Goal: Communication & Community: Answer question/provide support

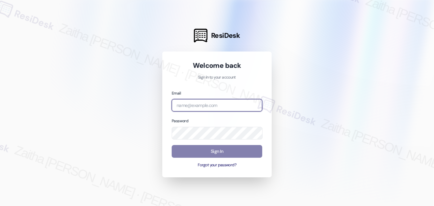
click at [210, 101] on input "email" at bounding box center [217, 105] width 91 height 13
type input "[EMAIL_ADDRESS][PERSON_NAME][DOMAIN_NAME]"
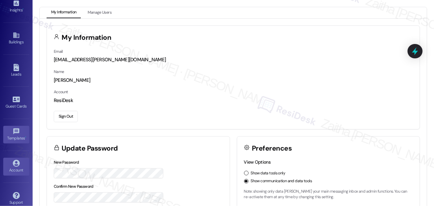
scroll to position [134, 0]
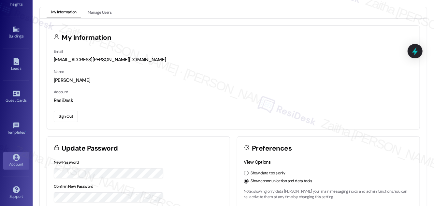
click at [19, 163] on div "Account" at bounding box center [16, 164] width 33 height 7
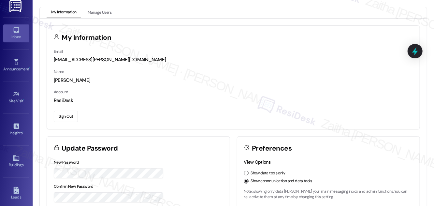
scroll to position [0, 0]
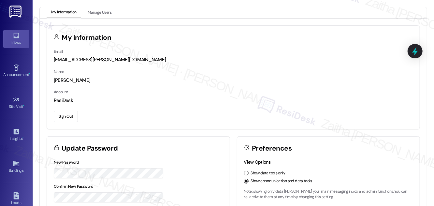
click at [19, 42] on div "Inbox" at bounding box center [16, 42] width 33 height 7
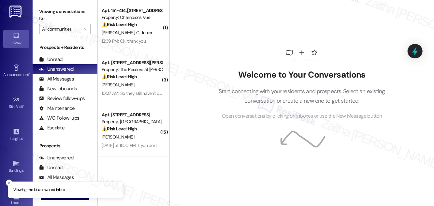
click at [59, 30] on input "All communities" at bounding box center [61, 29] width 38 height 10
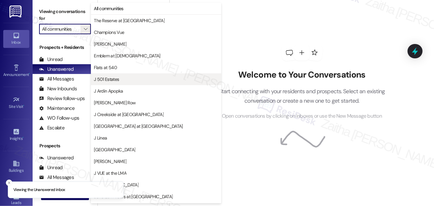
click at [119, 80] on span "J 501 Estates" at bounding box center [156, 79] width 125 height 7
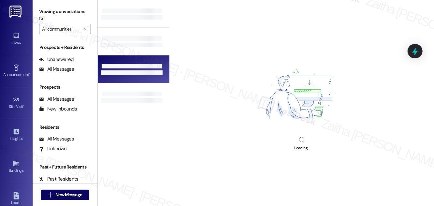
type input "J 501 Estates"
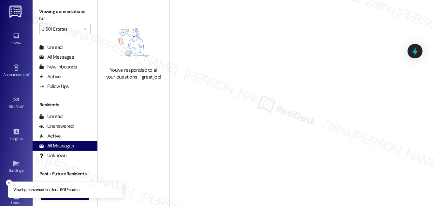
scroll to position [125, 0]
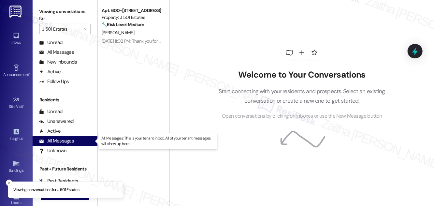
click at [61, 142] on div "All Messages" at bounding box center [56, 141] width 35 height 7
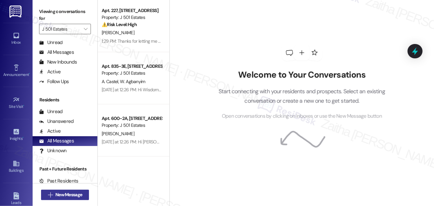
click at [66, 194] on span "New Message" at bounding box center [68, 194] width 27 height 7
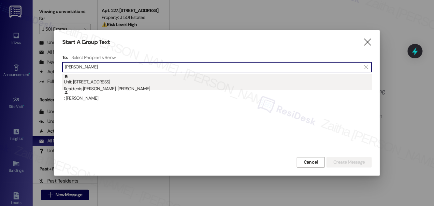
type input "[PERSON_NAME]"
click at [108, 84] on div "Unit: 600-[STREET_ADDRESS] Residents: [PERSON_NAME], [PERSON_NAME]" at bounding box center [218, 83] width 308 height 19
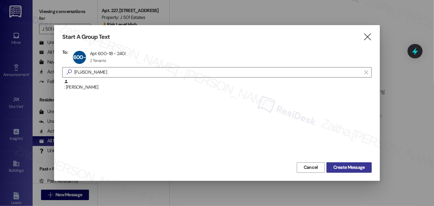
click at [352, 168] on span "Create Message" at bounding box center [350, 167] width 32 height 7
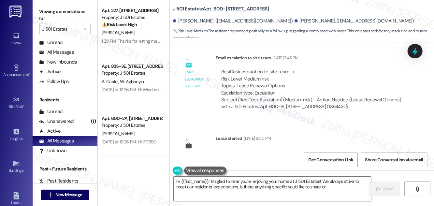
scroll to position [575, 0]
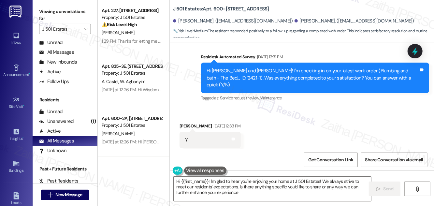
type textarea "Hi {{first_name}}! I'm glad to hear you're enjoying your home at J 501 Estates!…"
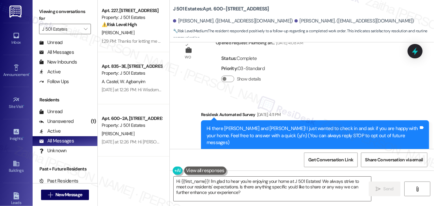
scroll to position [0, 0]
